Goal: Transaction & Acquisition: Obtain resource

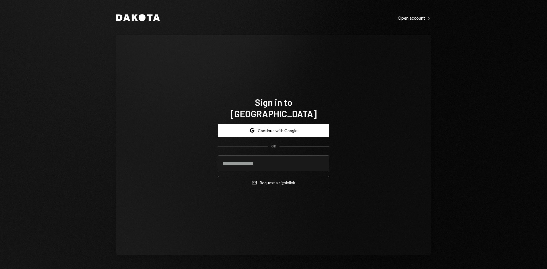
type input "**********"
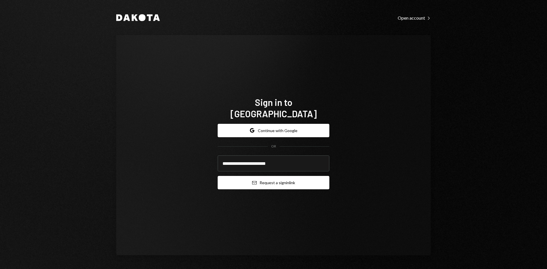
click at [262, 179] on button "Email Request a sign in link" at bounding box center [274, 182] width 112 height 13
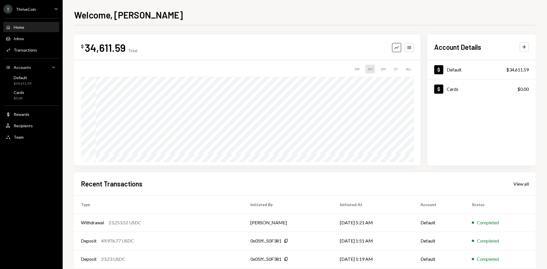
click at [33, 9] on div "ThriveCoin" at bounding box center [26, 9] width 20 height 5
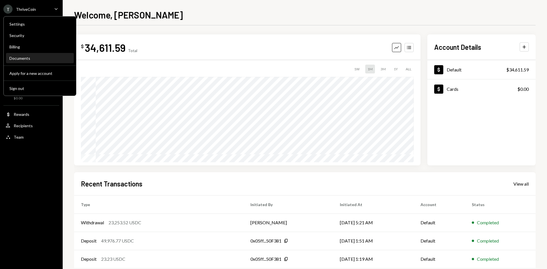
click at [21, 58] on div "Documents" at bounding box center [39, 58] width 61 height 5
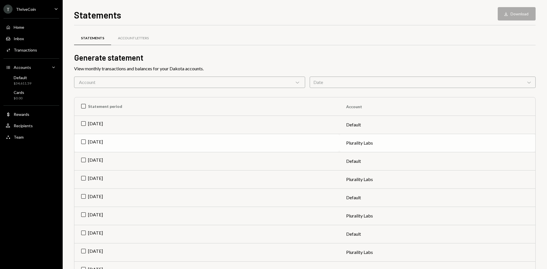
click at [83, 141] on td "[DATE]" at bounding box center [206, 143] width 265 height 18
click at [85, 123] on td "[DATE]" at bounding box center [206, 125] width 265 height 18
click at [513, 13] on button "Download Download (2)" at bounding box center [513, 13] width 43 height 13
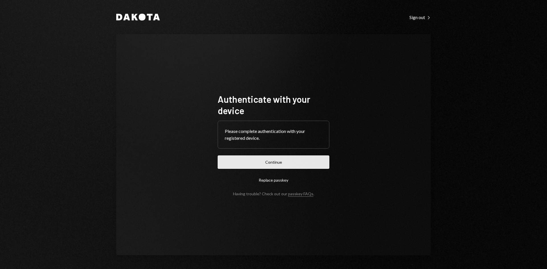
click at [270, 160] on button "Continue" at bounding box center [274, 162] width 112 height 13
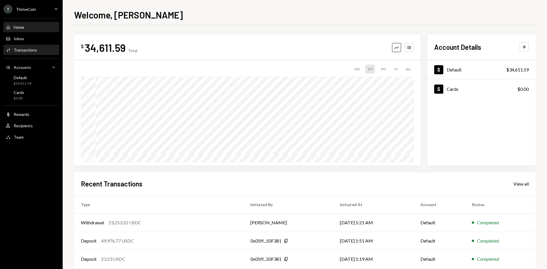
click at [29, 48] on div "Activities Transactions" at bounding box center [21, 50] width 31 height 5
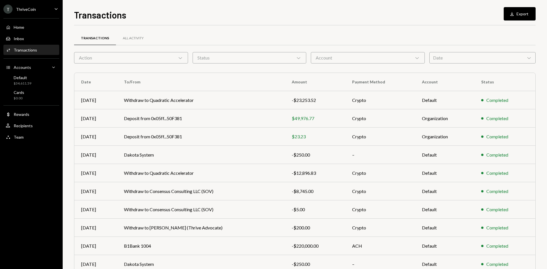
click at [456, 58] on div "Date Chevron Down" at bounding box center [482, 57] width 106 height 11
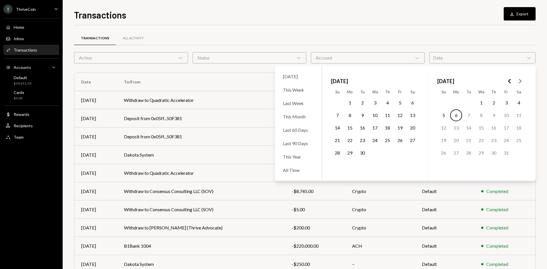
click at [513, 80] on icon "Go to the Previous Month" at bounding box center [509, 81] width 7 height 7
click at [518, 82] on icon "Go to the Next Month" at bounding box center [520, 81] width 7 height 7
click at [348, 100] on button "1" at bounding box center [350, 103] width 12 height 12
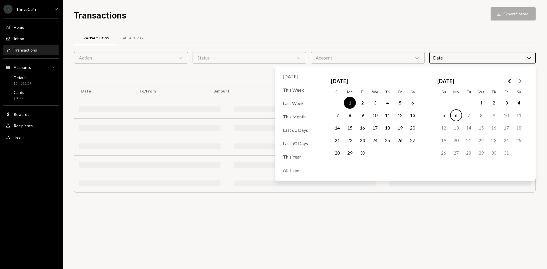
drag, startPoint x: 361, startPoint y: 153, endPoint x: 365, endPoint y: 153, distance: 3.5
click at [362, 153] on button "30" at bounding box center [362, 153] width 12 height 12
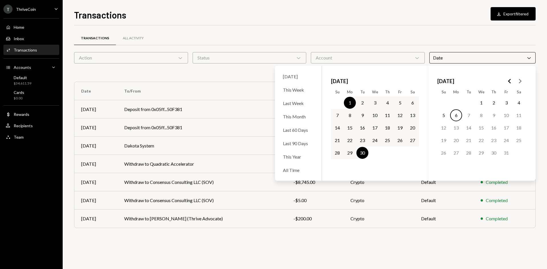
click at [431, 250] on div "Transactions All Activity Action Chevron Down Status Chevron Down Account Chevr…" at bounding box center [305, 147] width 462 height 244
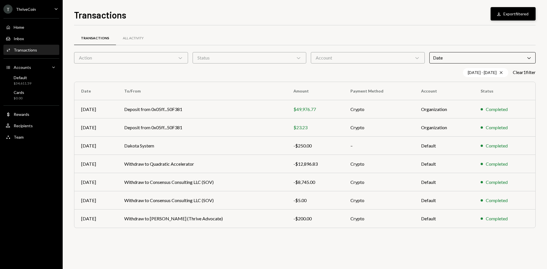
click at [516, 15] on button "Download Export filtered" at bounding box center [513, 13] width 45 height 13
